Goal: Book appointment/travel/reservation

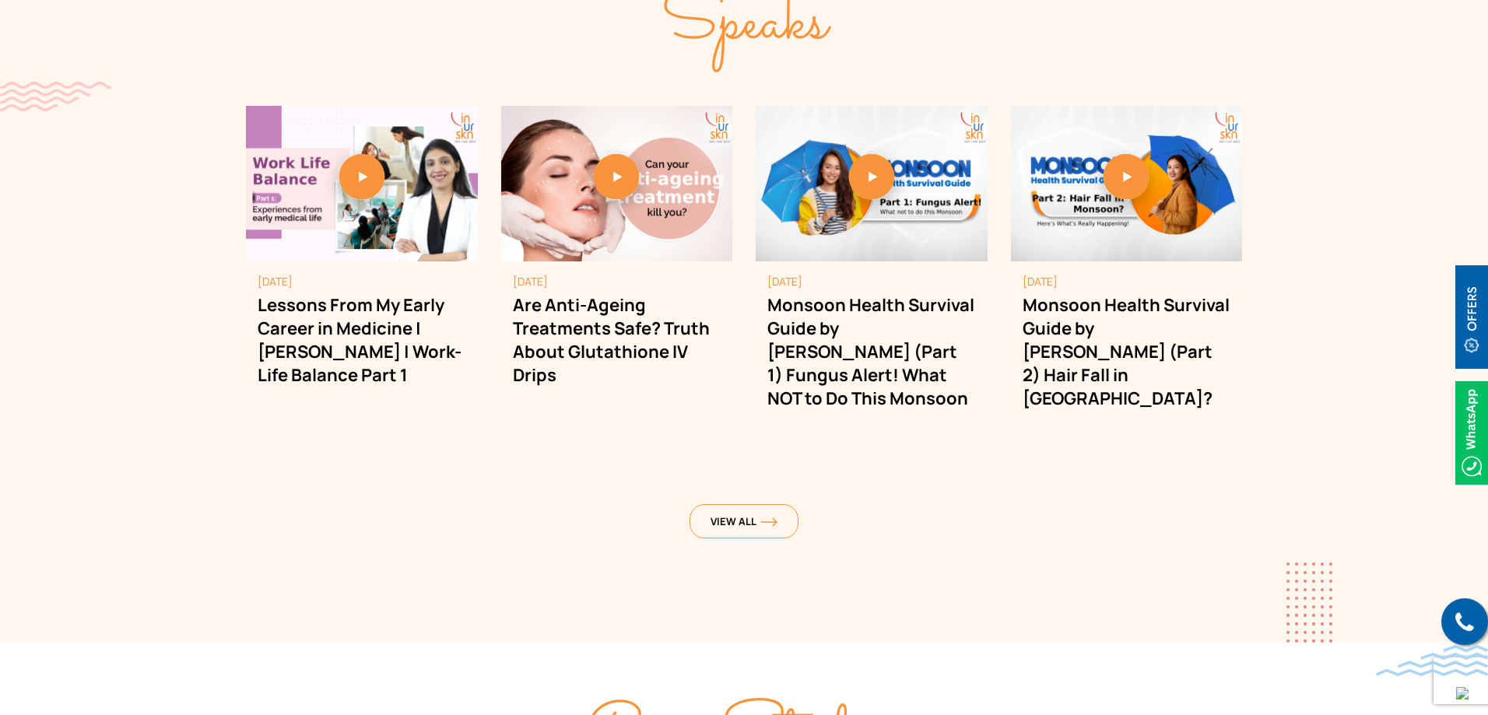
scroll to position [4747, 0]
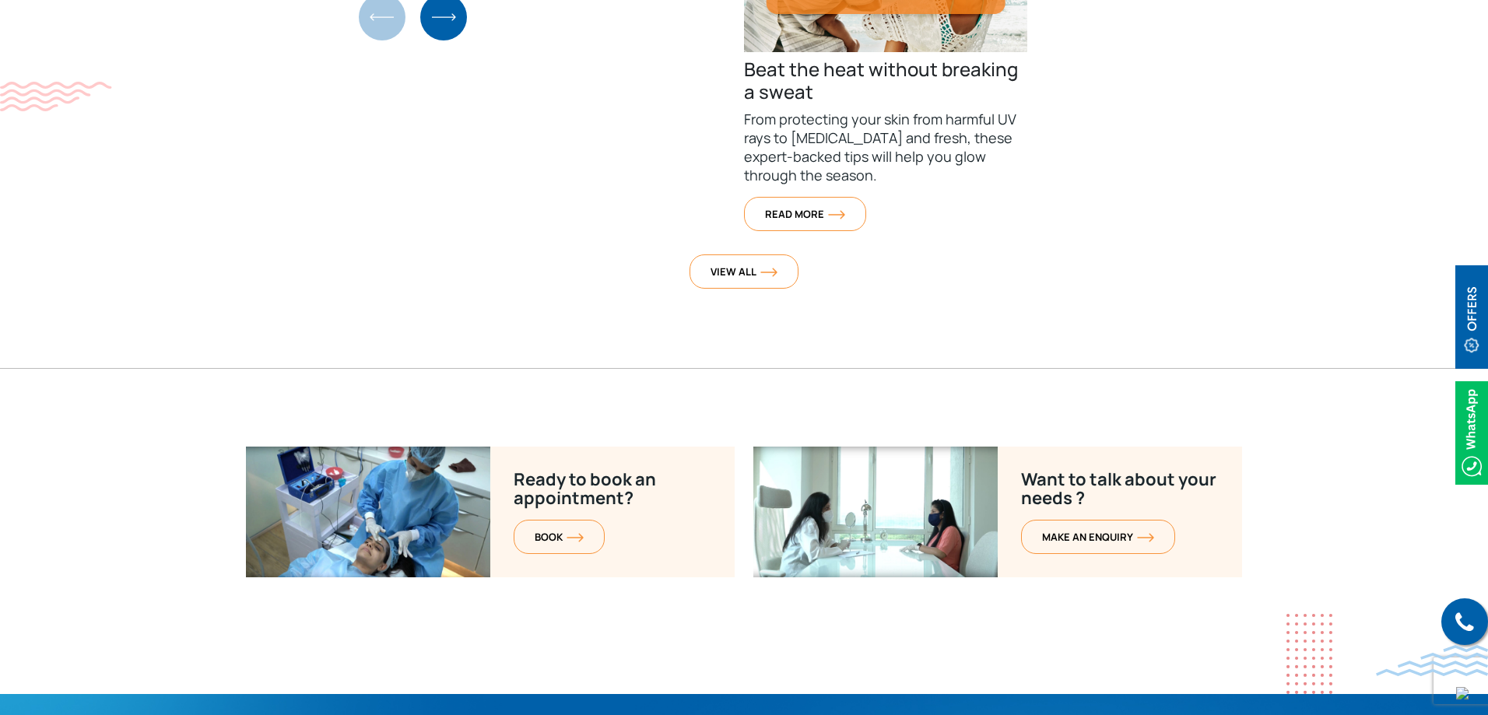
scroll to position [6170, 0]
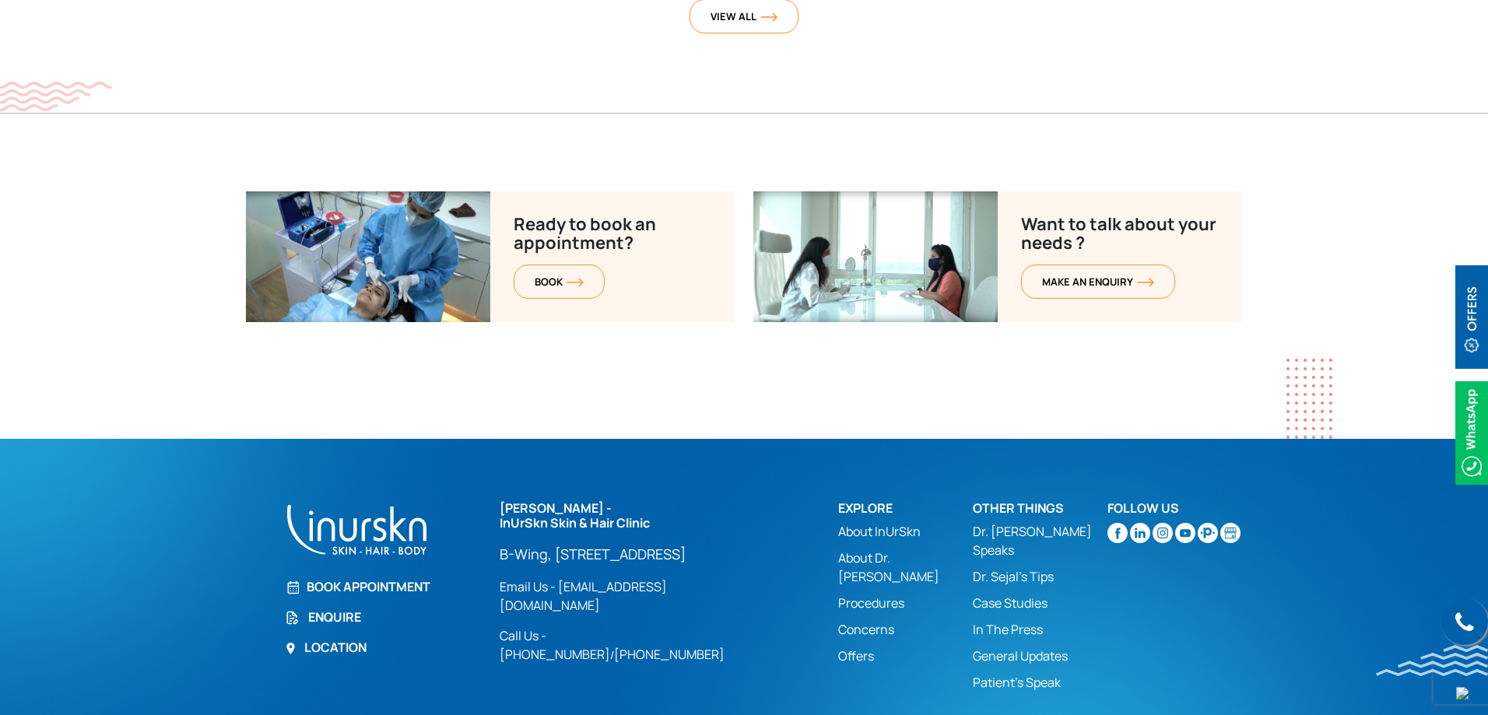
click at [974, 320] on section "Ready to book an appointment? BOOK Want to talk about your needs ? MAKE AN enqu…" at bounding box center [744, 314] width 1488 height 247
click at [1166, 523] on img at bounding box center [1163, 533] width 20 height 20
click at [706, 325] on section "Ready to book an appointment? BOOK Want to talk about your needs ? MAKE AN enqu…" at bounding box center [744, 314] width 1488 height 247
click at [707, 325] on section "Ready to book an appointment? BOOK Want to talk about your needs ? MAKE AN enqu…" at bounding box center [744, 314] width 1488 height 247
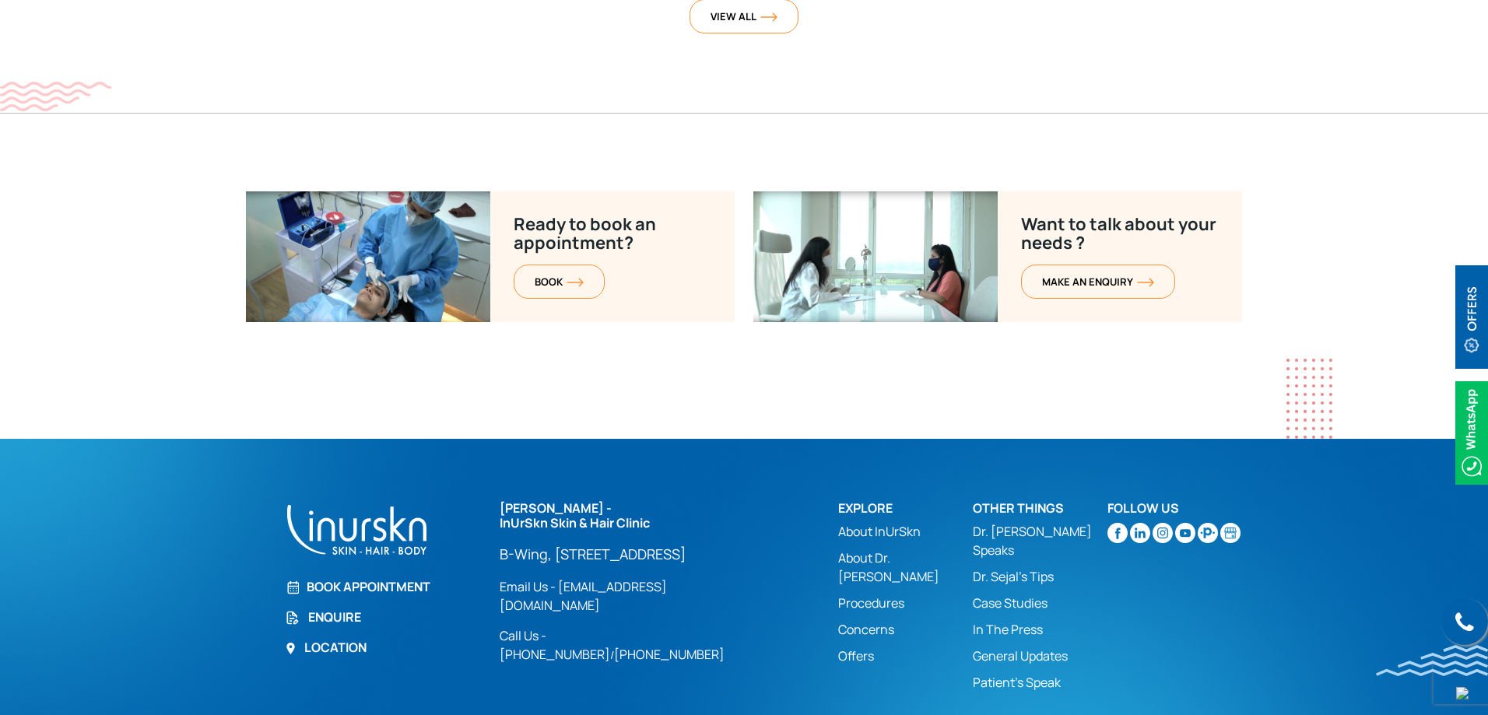
click at [707, 325] on section "Ready to book an appointment? BOOK Want to talk about your needs ? MAKE AN enqu…" at bounding box center [744, 314] width 1488 height 247
click at [1076, 372] on section "Ready to book an appointment? BOOK Want to talk about your needs ? MAKE AN enqu…" at bounding box center [744, 314] width 1488 height 247
click at [1126, 313] on section "Ready to book an appointment? BOOK Want to talk about your needs ? MAKE AN enqu…" at bounding box center [744, 314] width 1488 height 247
click at [1202, 265] on section "Ready to book an appointment? BOOK Want to talk about your needs ? MAKE AN enqu…" at bounding box center [744, 314] width 1488 height 247
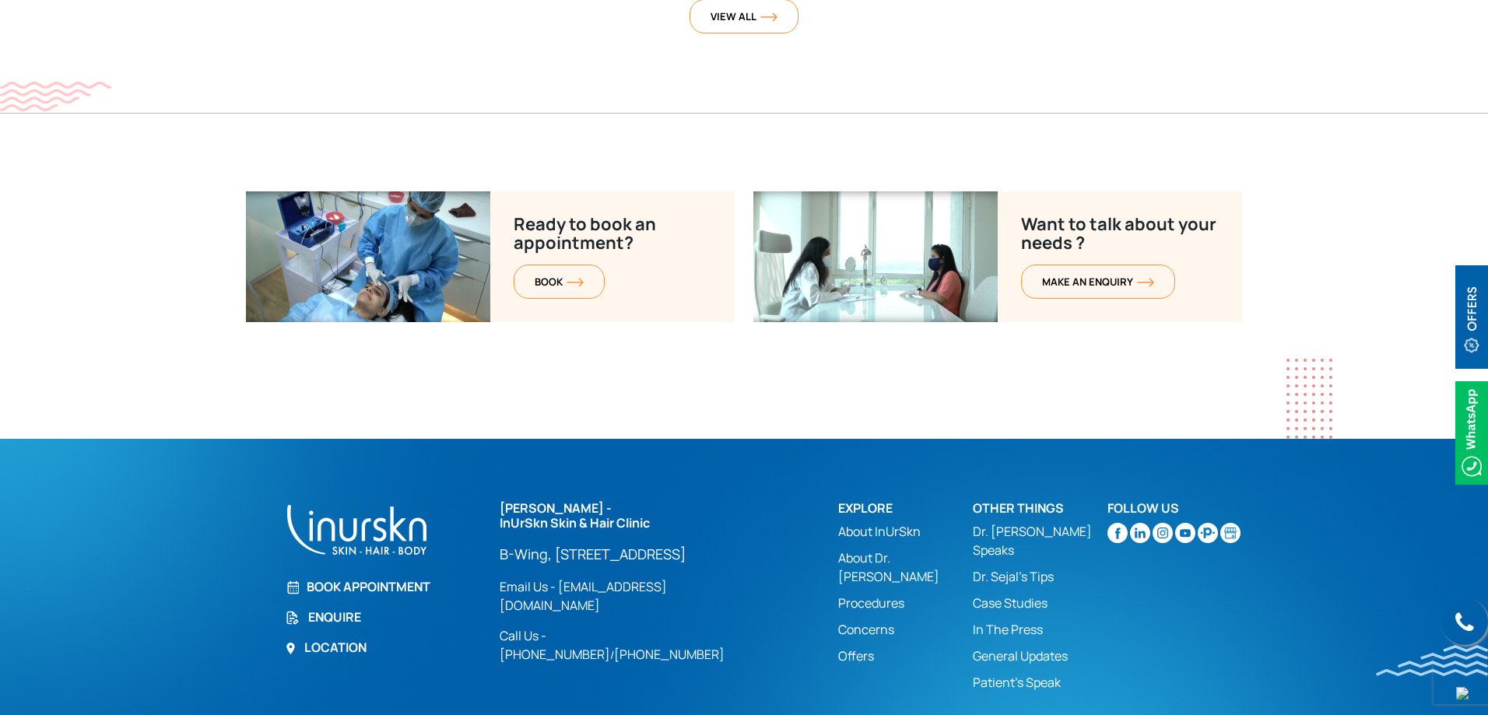
click at [1424, 191] on section "Ready to book an appointment? BOOK Want to talk about your needs ? MAKE AN enqu…" at bounding box center [744, 314] width 1488 height 247
drag, startPoint x: 1331, startPoint y: 242, endPoint x: 1397, endPoint y: 167, distance: 100.4
drag, startPoint x: 1372, startPoint y: 166, endPoint x: 1414, endPoint y: 189, distance: 48.1
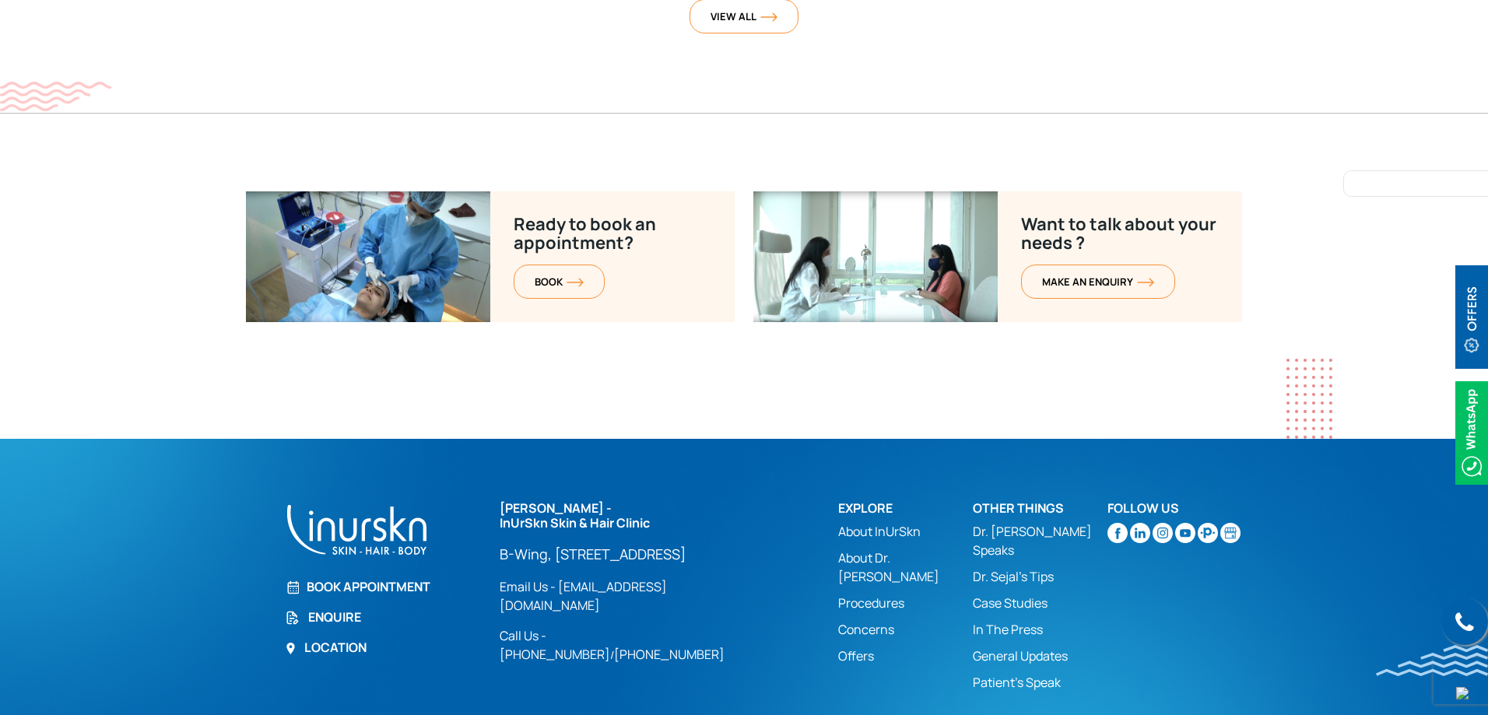
click at [1005, 355] on section "Ready to book an appointment? BOOK Want to talk about your needs ? MAKE AN enqu…" at bounding box center [744, 314] width 1488 height 247
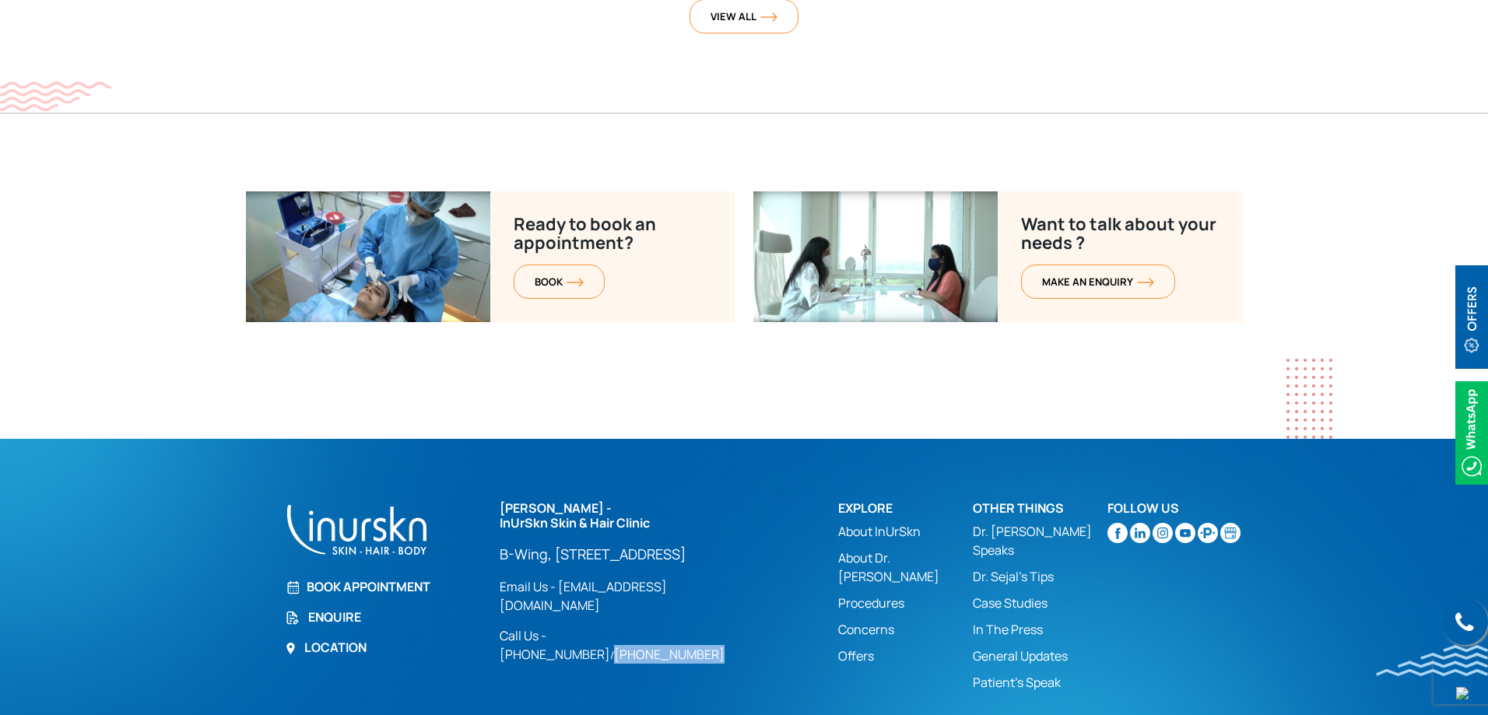
drag, startPoint x: 753, startPoint y: 611, endPoint x: 652, endPoint y: 612, distance: 101.2
click at [652, 612] on div "[PERSON_NAME] - InUrSkn Skin & Hair Clinic [GEOGRAPHIC_DATA][STREET_ADDRESS] Lo…" at bounding box center [660, 582] width 320 height 163
copy link "[PHONE_NUMBER]"
